Goal: Task Accomplishment & Management: Manage account settings

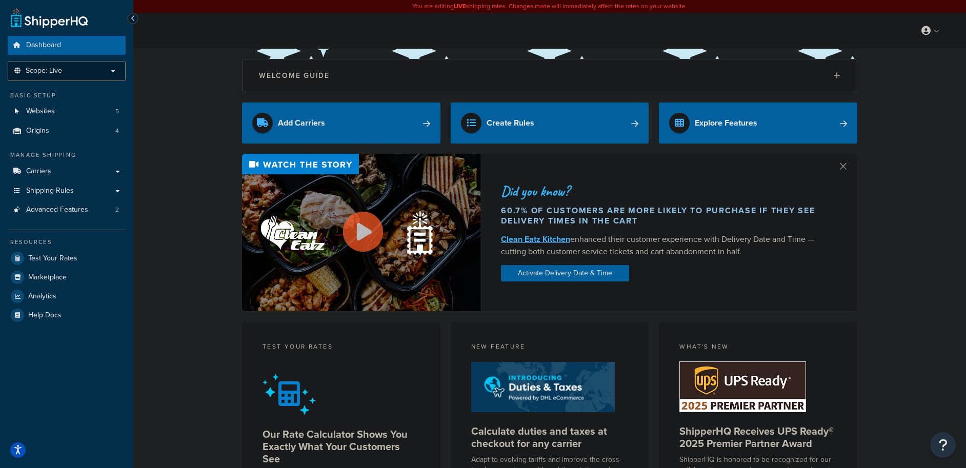
click at [67, 72] on p "Scope: Live" at bounding box center [66, 71] width 109 height 9
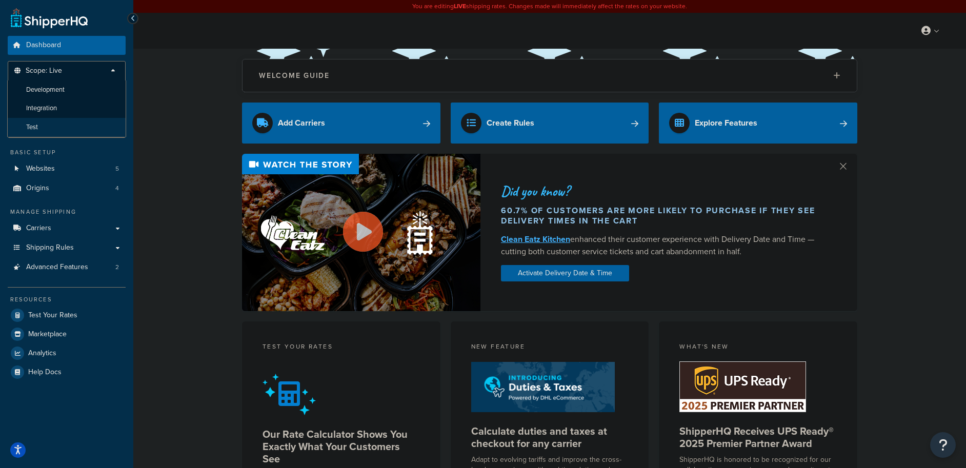
click at [59, 123] on li "Test" at bounding box center [66, 127] width 119 height 19
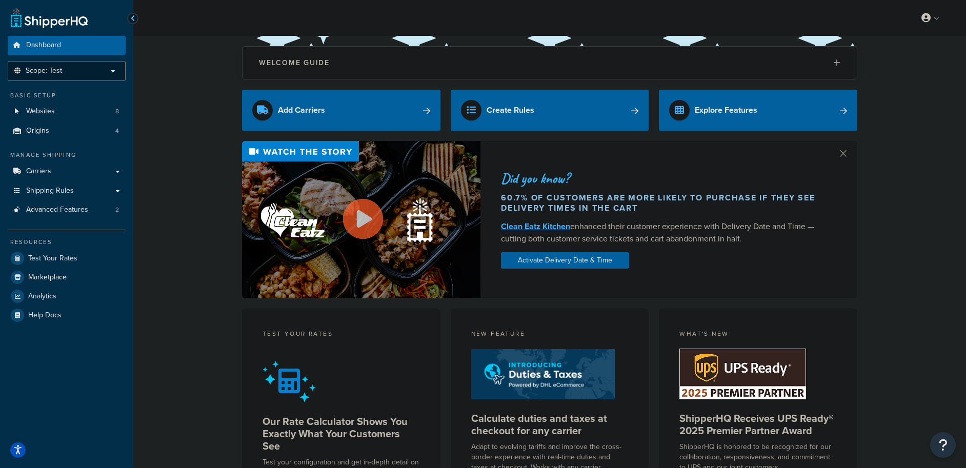
click at [48, 74] on span "Scope: Test" at bounding box center [44, 71] width 36 height 9
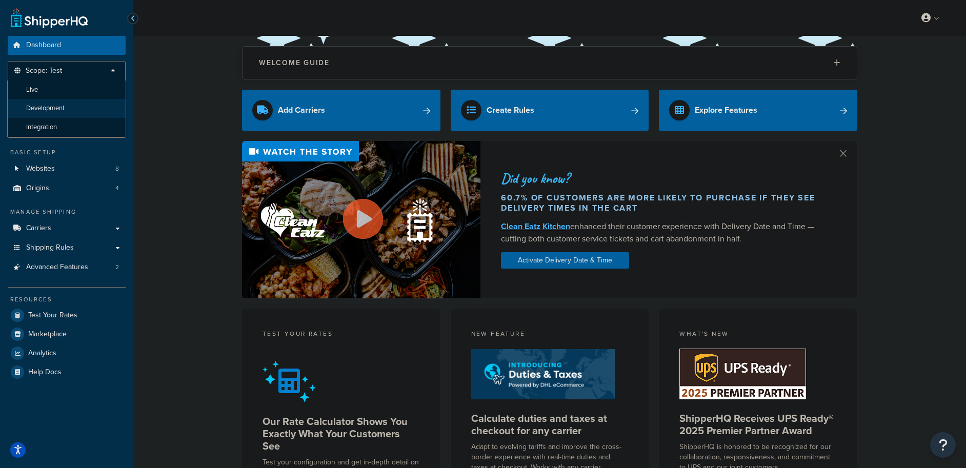
click at [59, 114] on li "Development" at bounding box center [66, 108] width 119 height 19
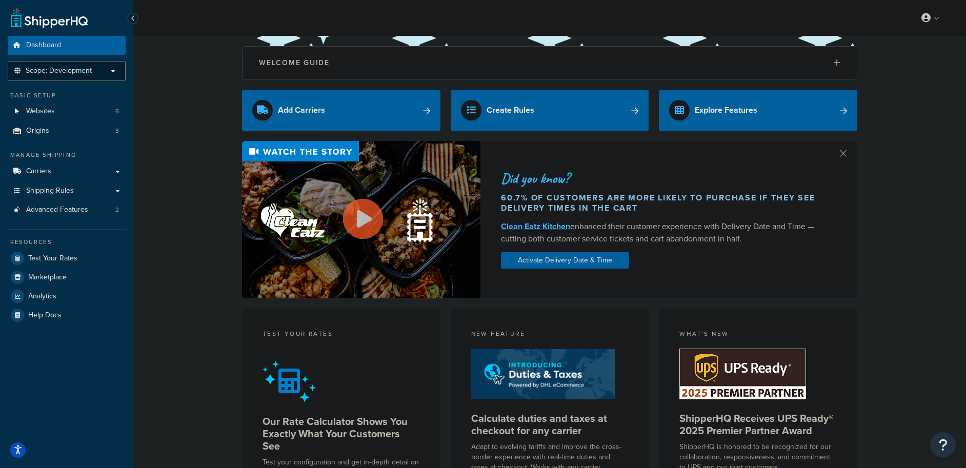
click at [81, 74] on span "Scope: Development" at bounding box center [59, 71] width 66 height 9
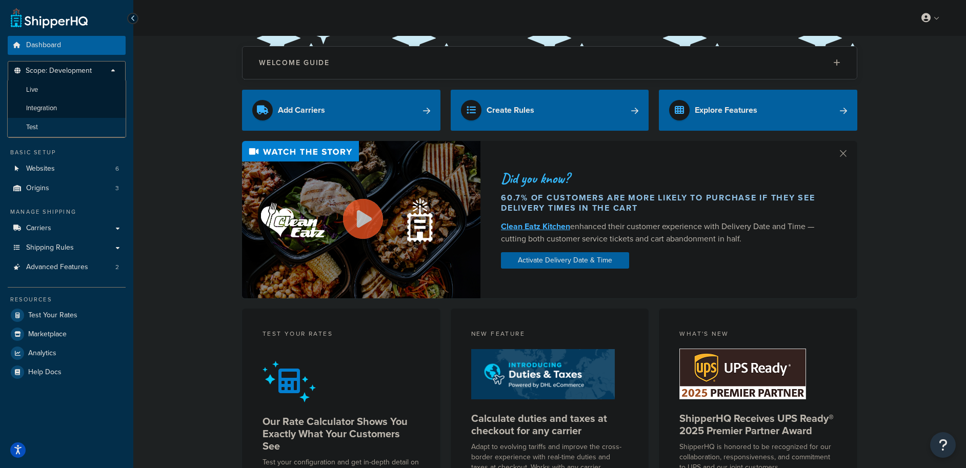
click at [72, 129] on li "Test" at bounding box center [66, 127] width 119 height 19
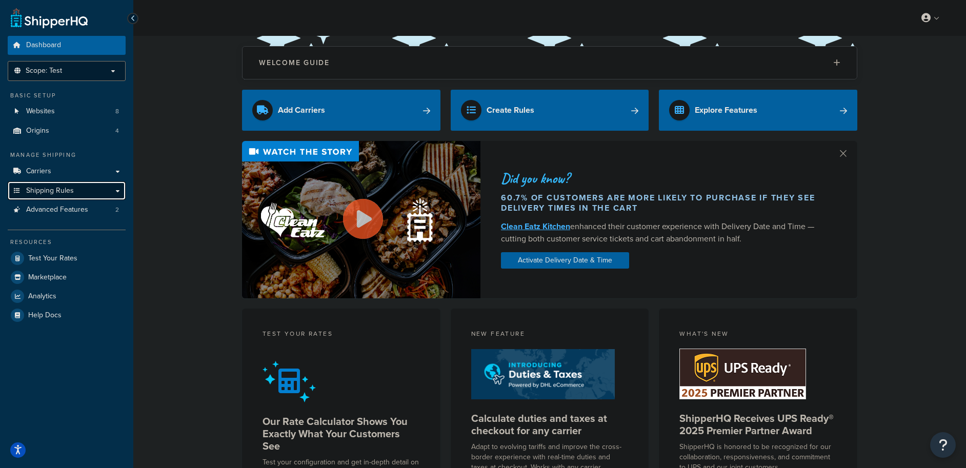
click at [62, 187] on span "Shipping Rules" at bounding box center [50, 191] width 48 height 9
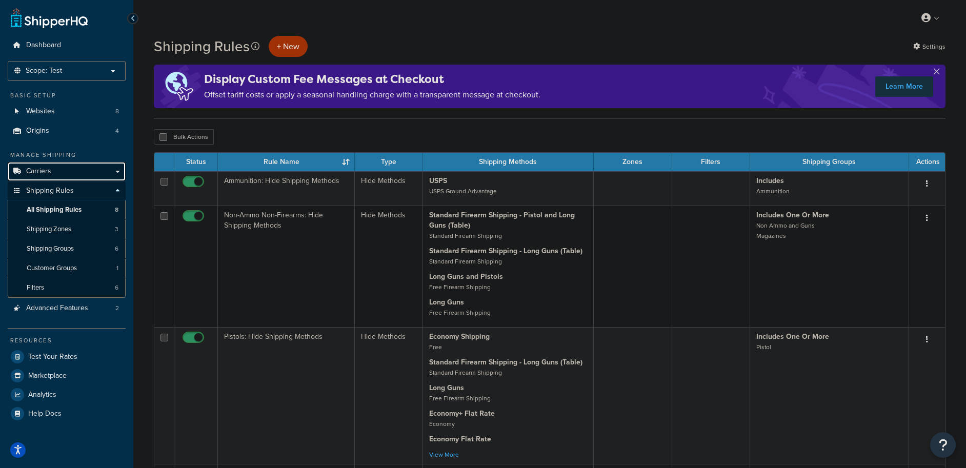
click at [56, 171] on link "Carriers" at bounding box center [67, 171] width 118 height 19
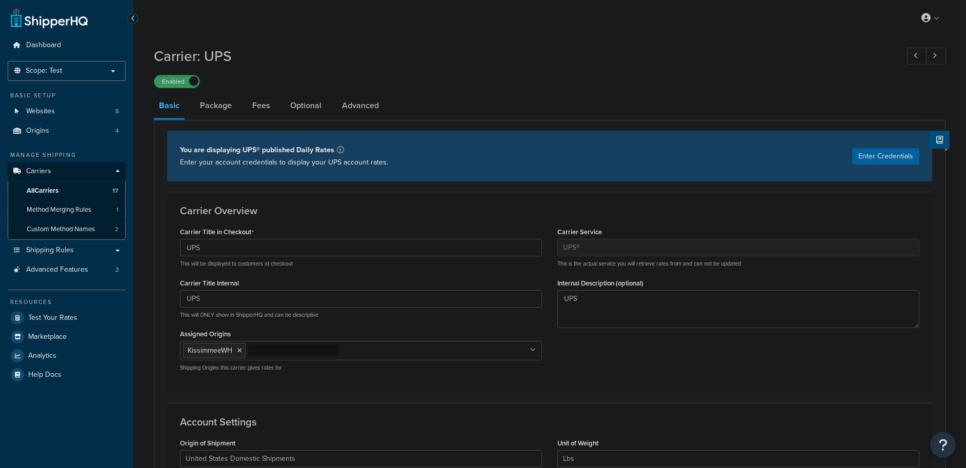
select select "ups"
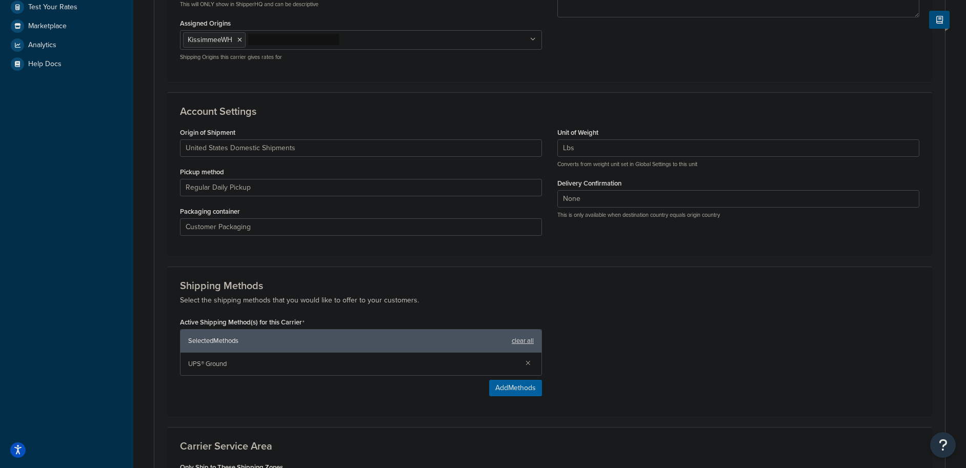
scroll to position [129, 0]
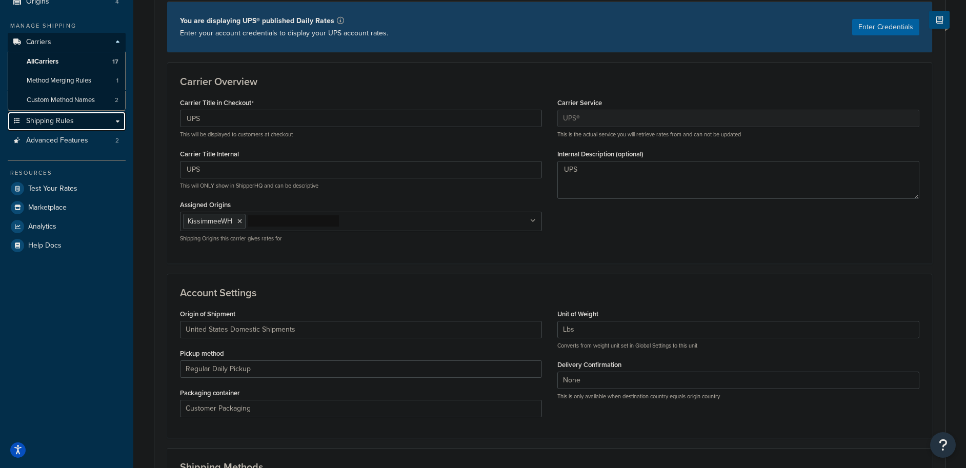
click at [80, 121] on link "Shipping Rules" at bounding box center [67, 121] width 118 height 19
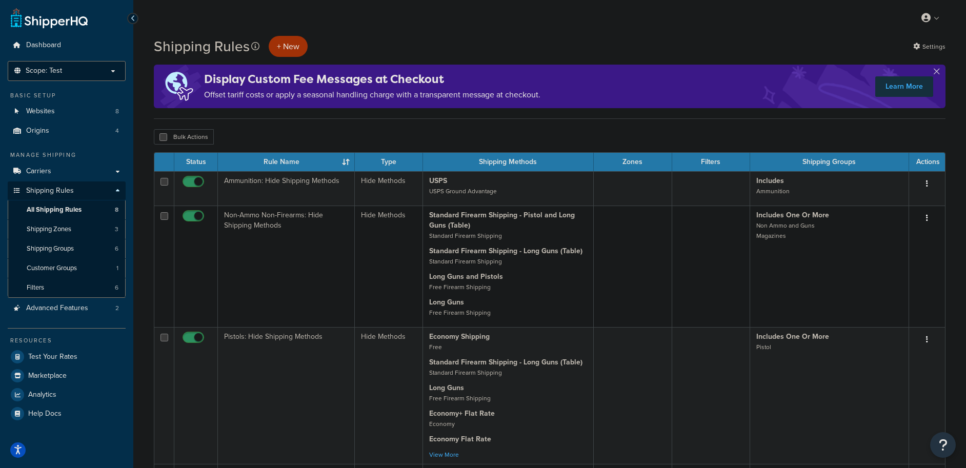
click at [77, 71] on p "Scope: Test" at bounding box center [66, 71] width 109 height 9
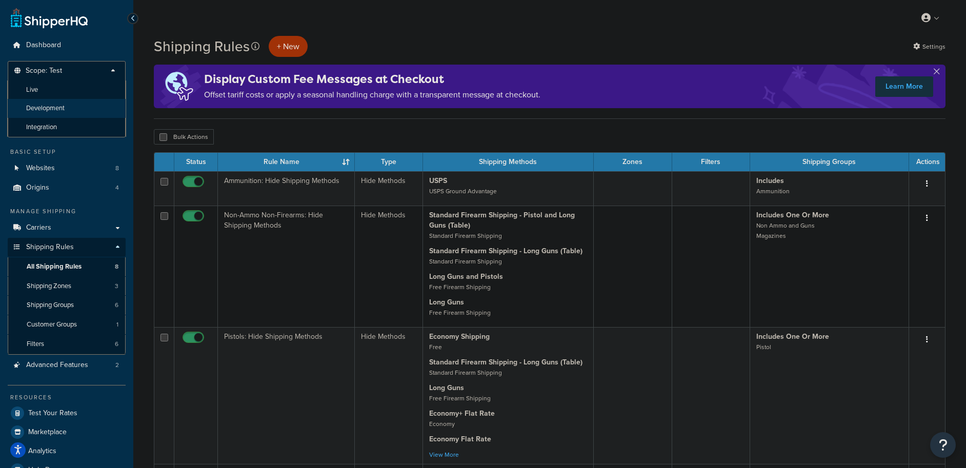
click at [66, 113] on li "Development" at bounding box center [66, 108] width 119 height 19
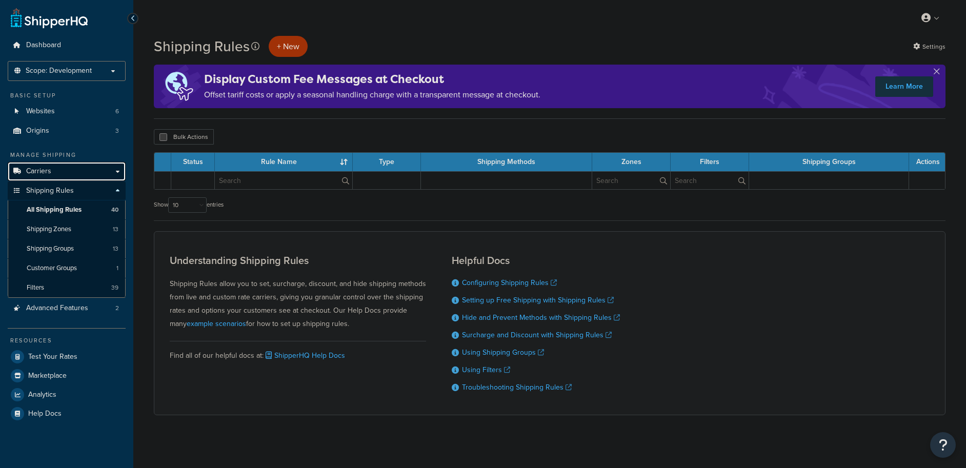
click at [59, 170] on link "Carriers" at bounding box center [67, 171] width 118 height 19
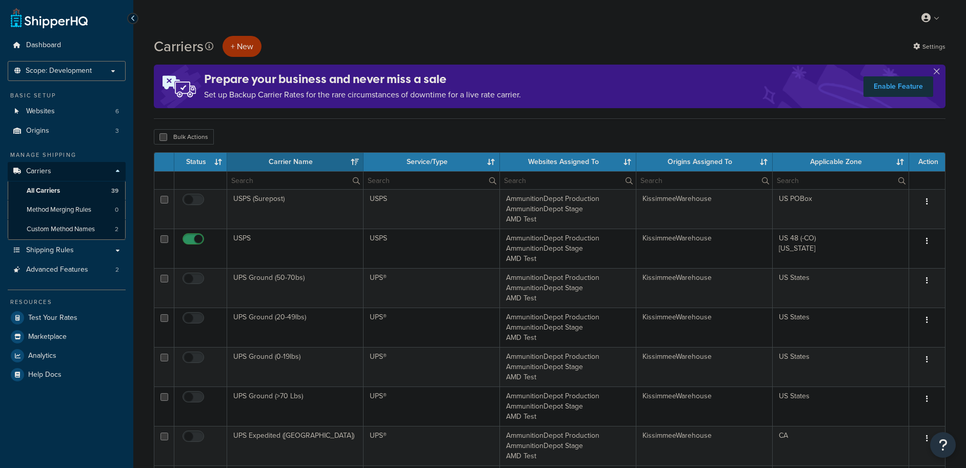
select select "15"
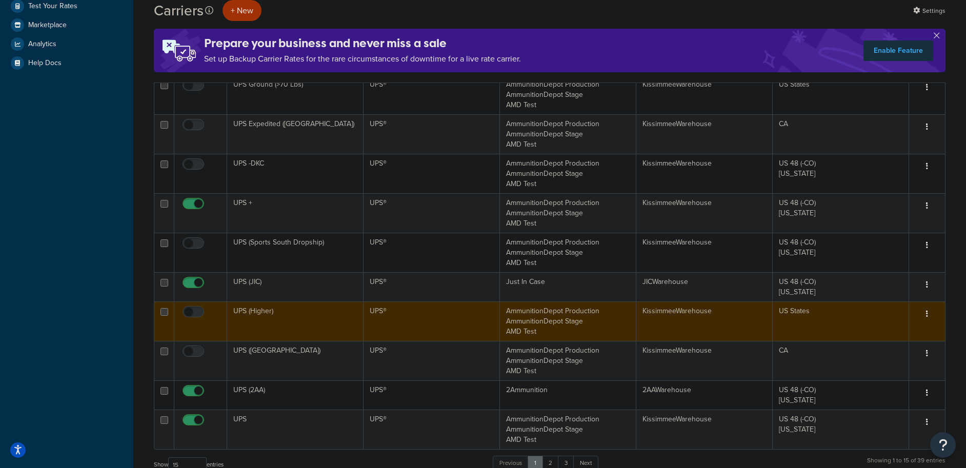
scroll to position [480, 0]
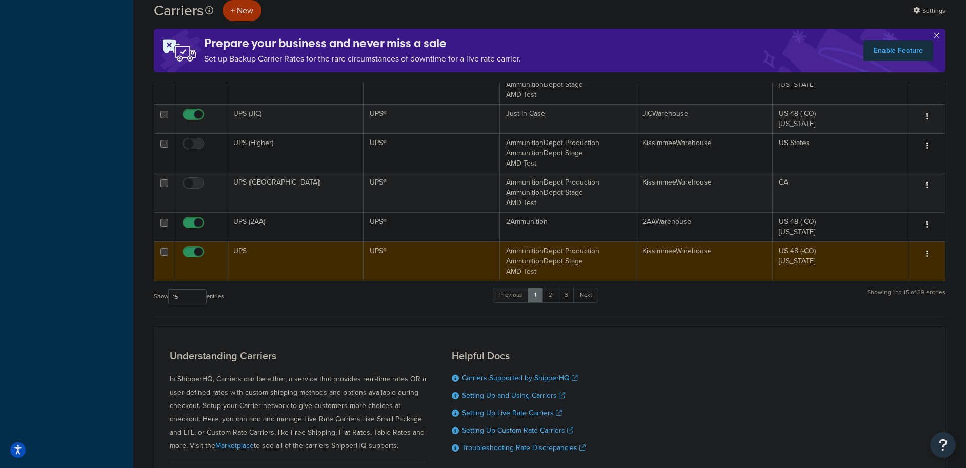
click at [280, 263] on td "UPS" at bounding box center [295, 261] width 136 height 39
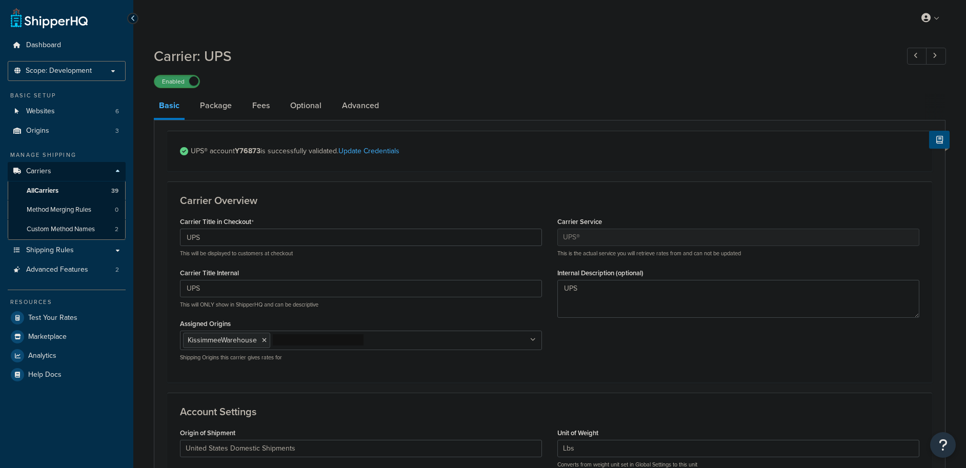
select select "ups"
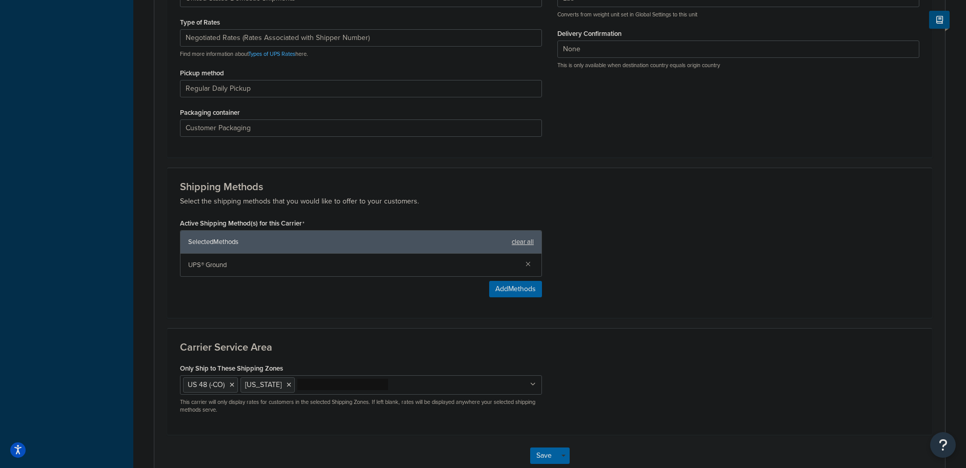
scroll to position [447, 0]
